Goal: Information Seeking & Learning: Learn about a topic

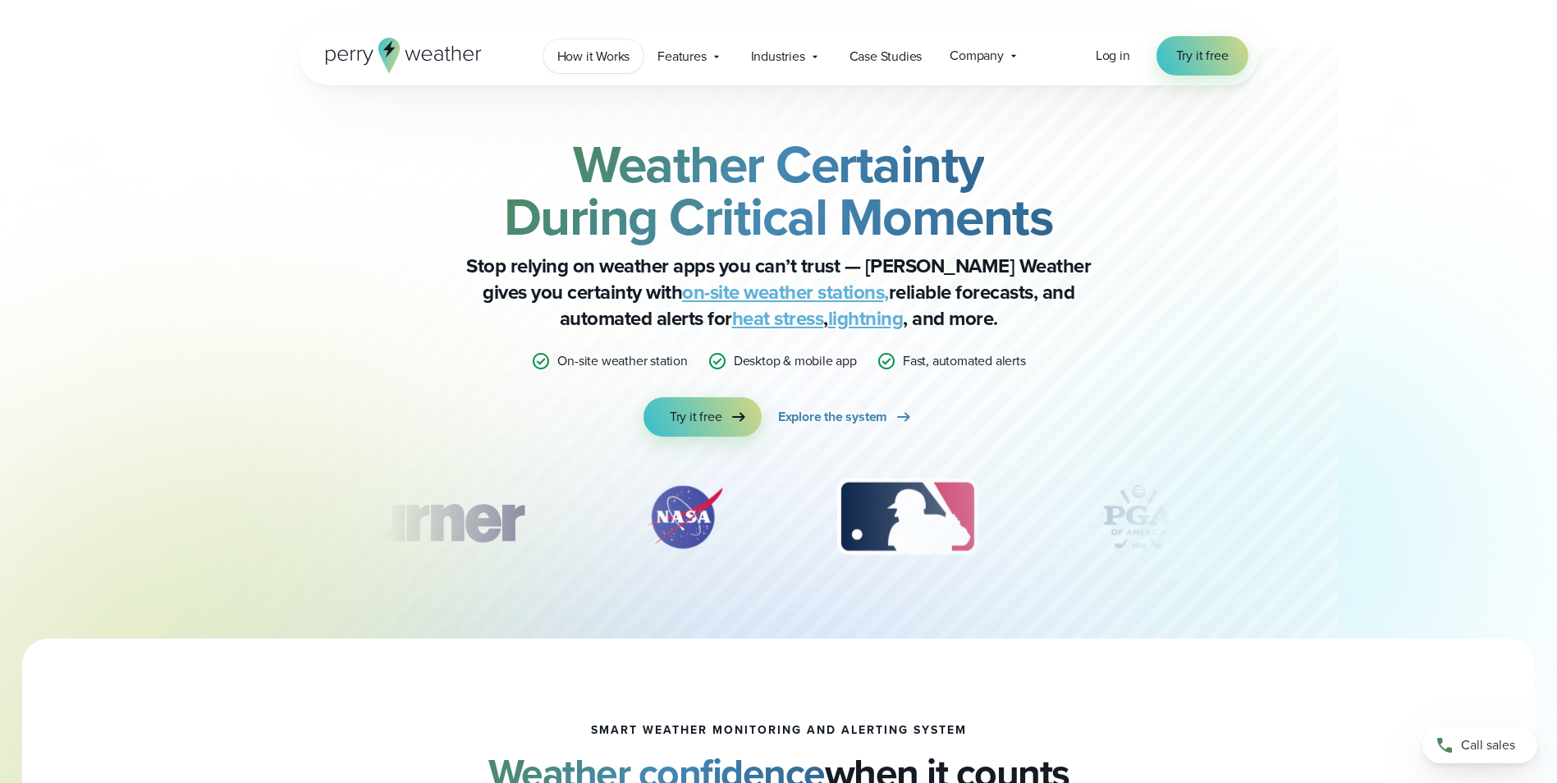
click at [600, 58] on span "How it Works" at bounding box center [593, 57] width 73 height 20
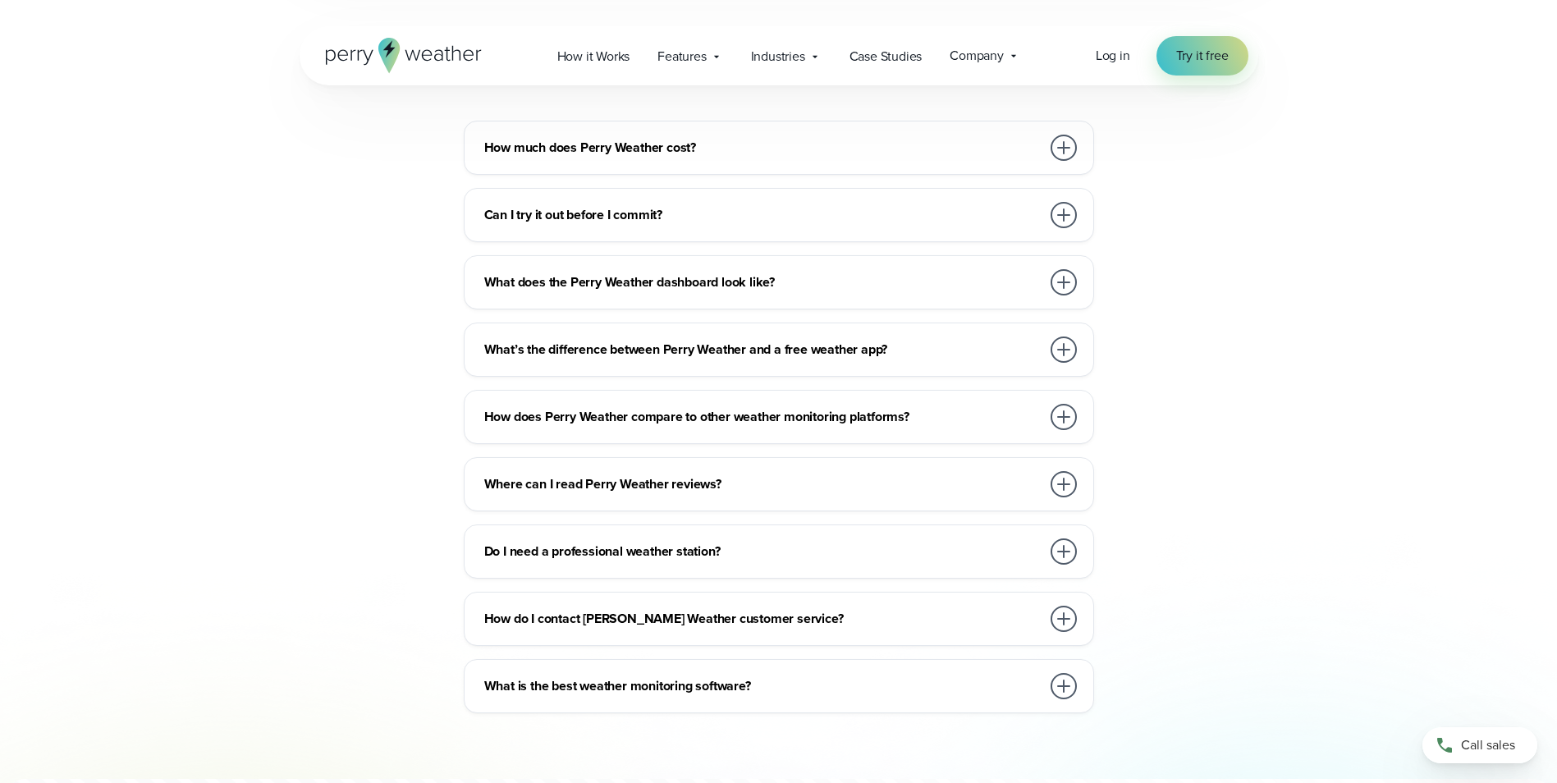
scroll to position [3611, 0]
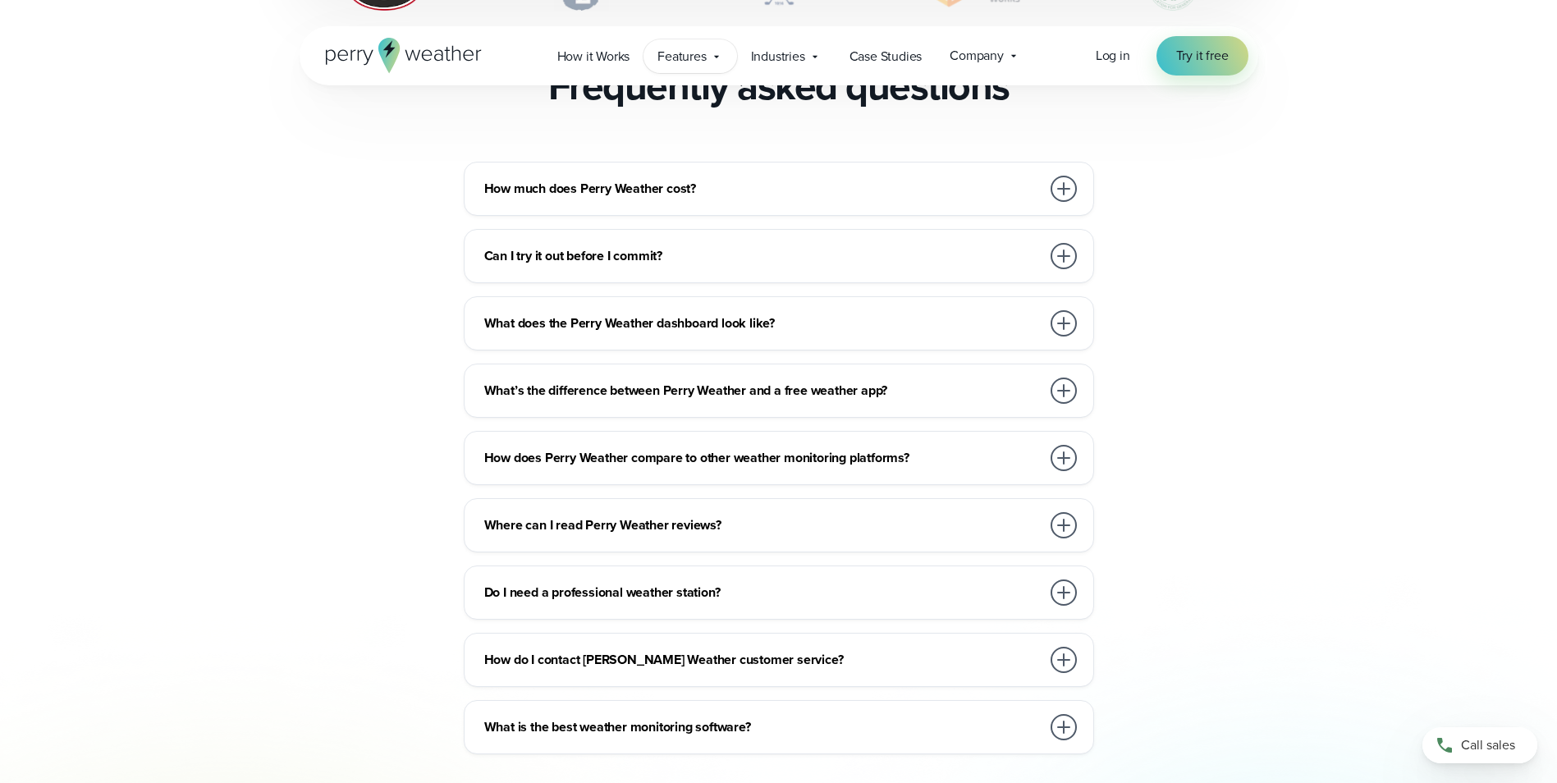
click at [709, 57] on div "Features Explore All Features Explore Perry Weather's on-site weather hardware …" at bounding box center [689, 56] width 93 height 34
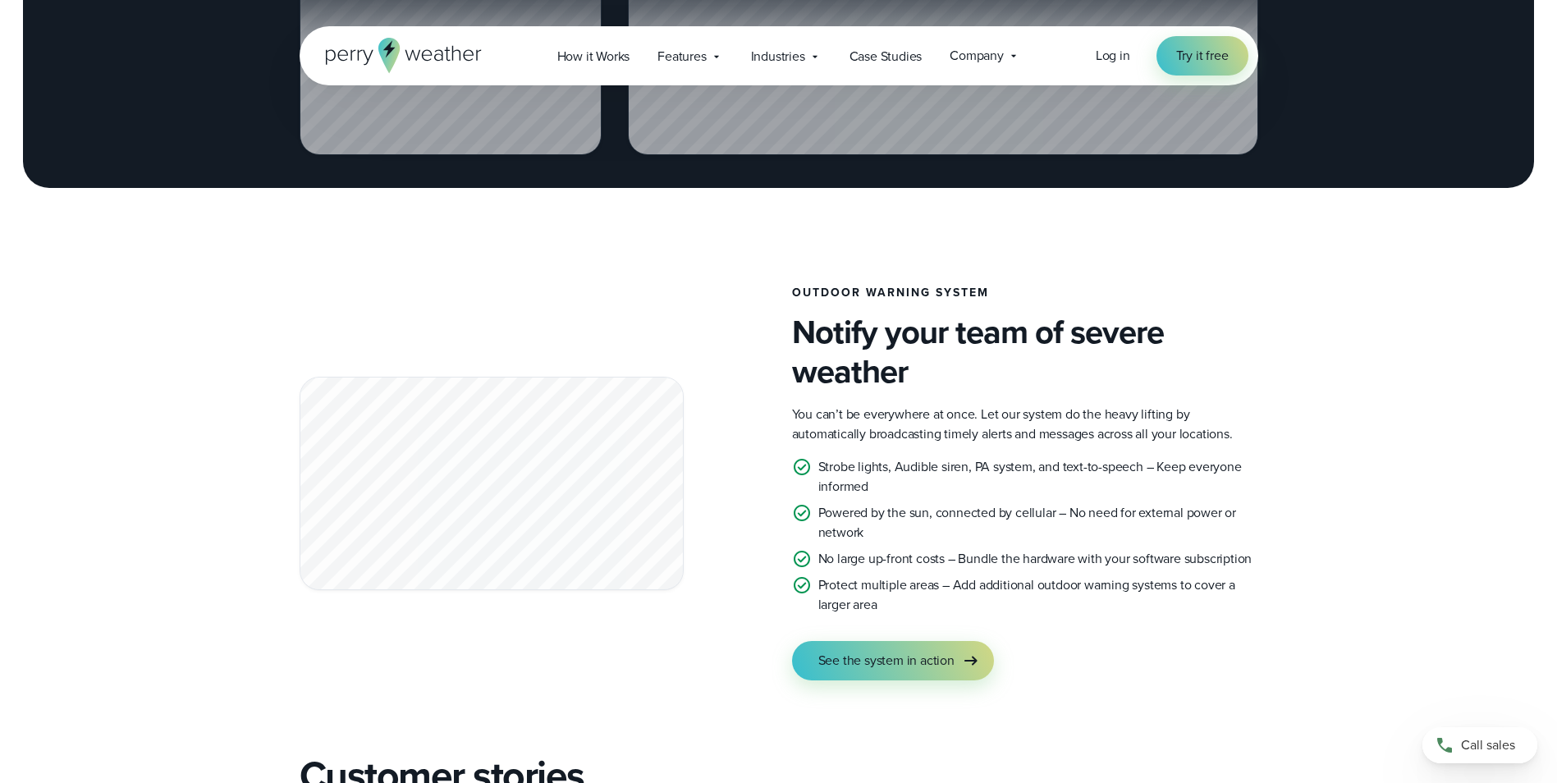
scroll to position [2708, 0]
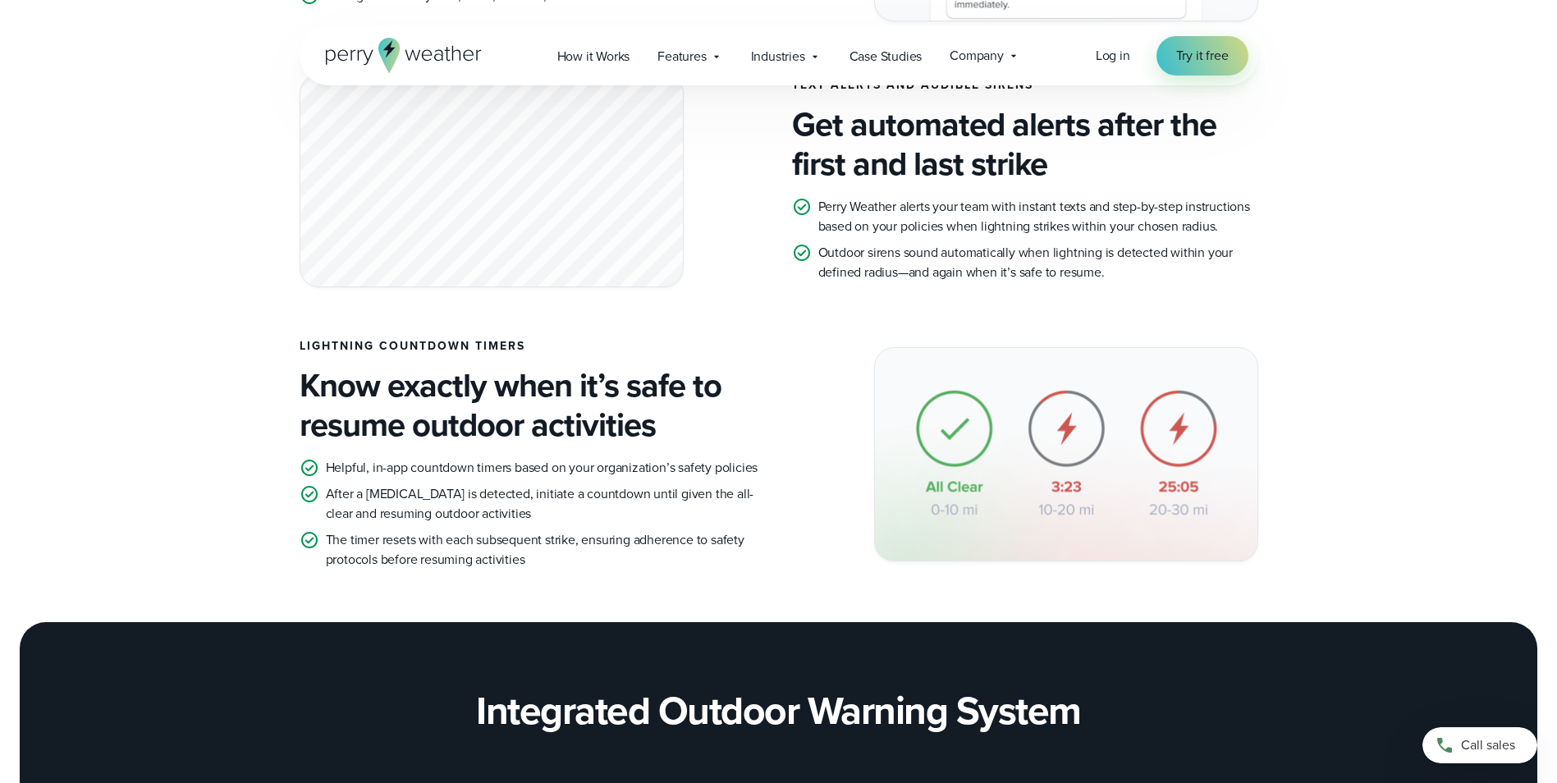
scroll to position [1641, 0]
